Goal: Navigation & Orientation: Find specific page/section

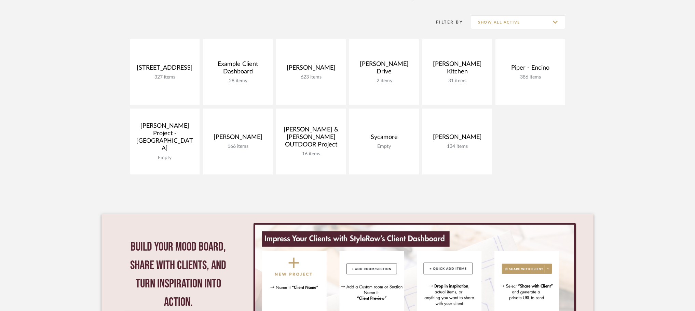
scroll to position [137, 0]
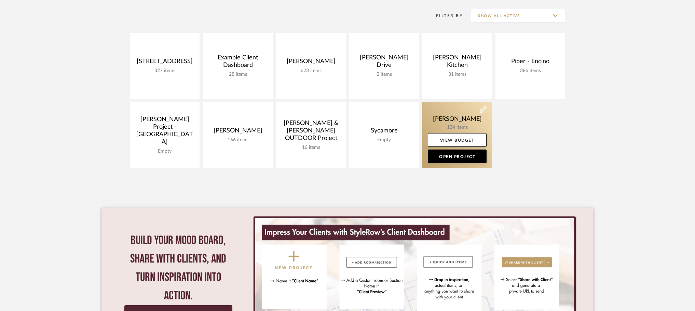
click at [453, 119] on link at bounding box center [457, 135] width 70 height 66
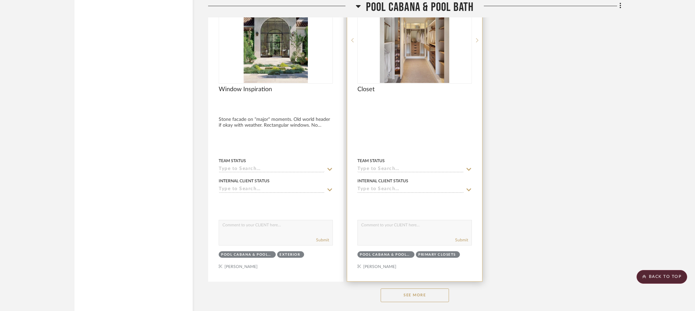
scroll to position [14867, 0]
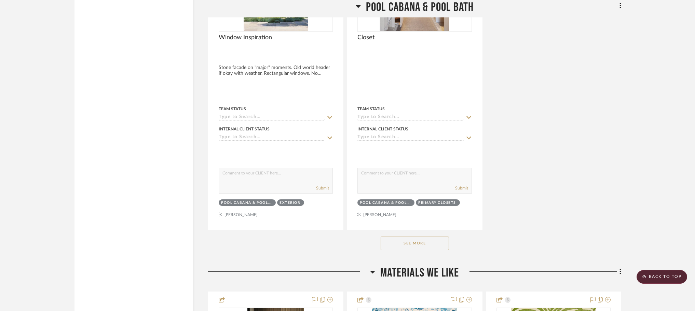
click at [433, 237] on button "See More" at bounding box center [415, 244] width 68 height 14
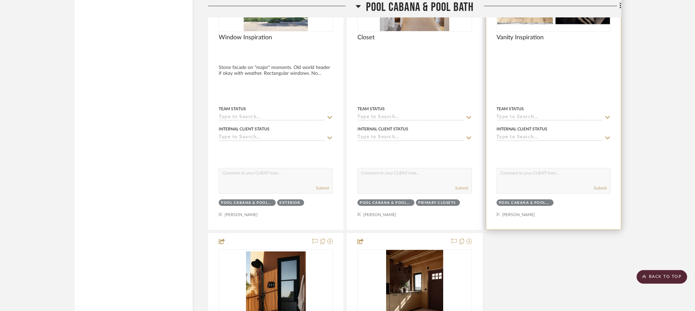
click at [524, 74] on div at bounding box center [553, 79] width 135 height 300
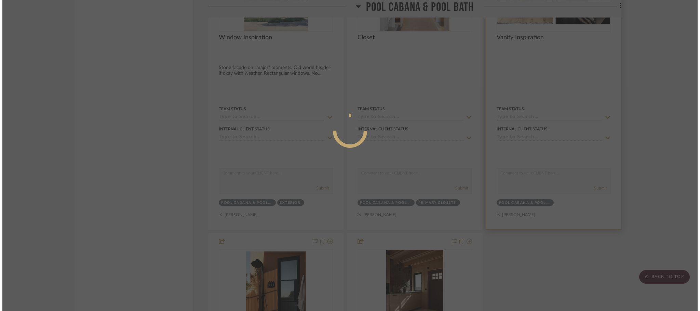
scroll to position [0, 0]
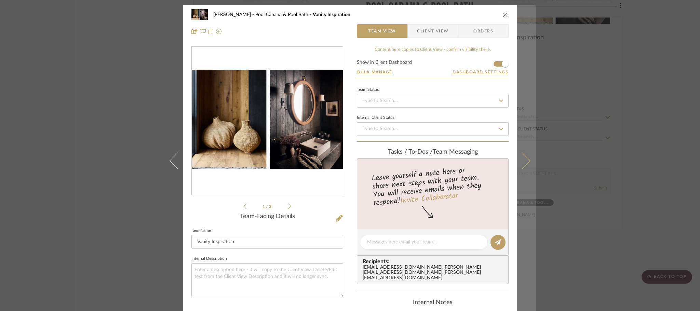
click at [523, 160] on icon at bounding box center [522, 160] width 16 height 16
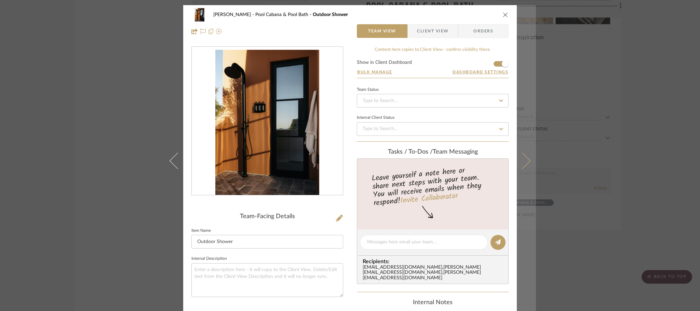
click at [521, 161] on icon at bounding box center [522, 160] width 16 height 16
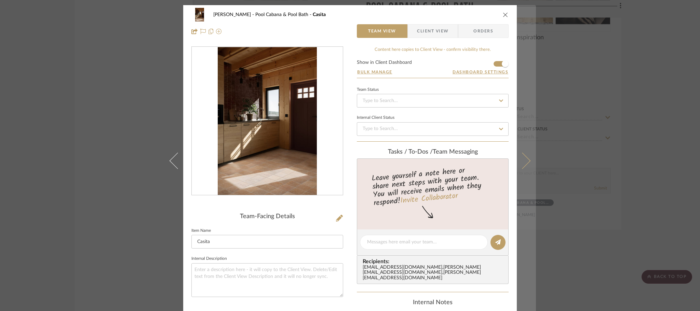
click at [524, 160] on icon at bounding box center [522, 160] width 16 height 16
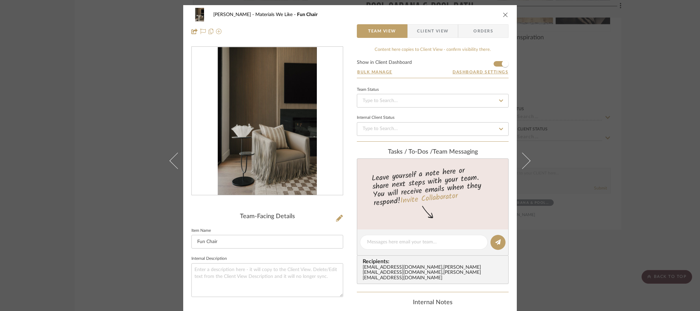
click at [524, 160] on icon at bounding box center [522, 160] width 16 height 16
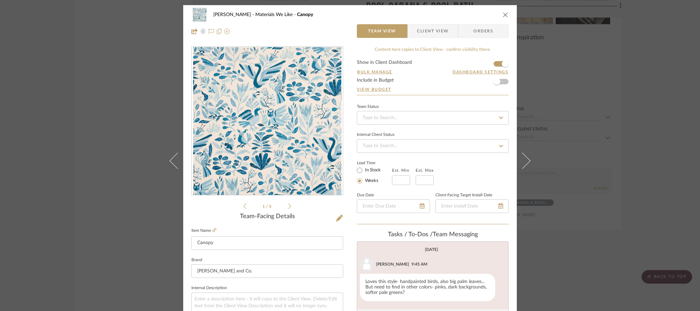
click at [524, 160] on icon at bounding box center [522, 160] width 16 height 16
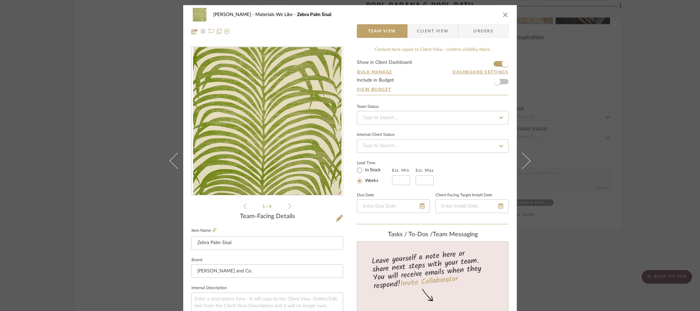
click at [503, 16] on icon "close" at bounding box center [505, 14] width 5 height 5
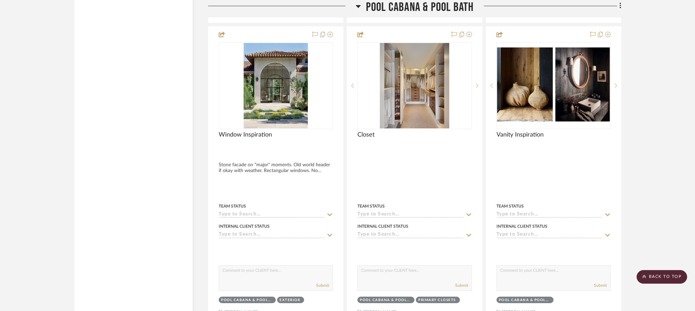
scroll to position [14730, 0]
